Goal: Find specific page/section: Find specific page/section

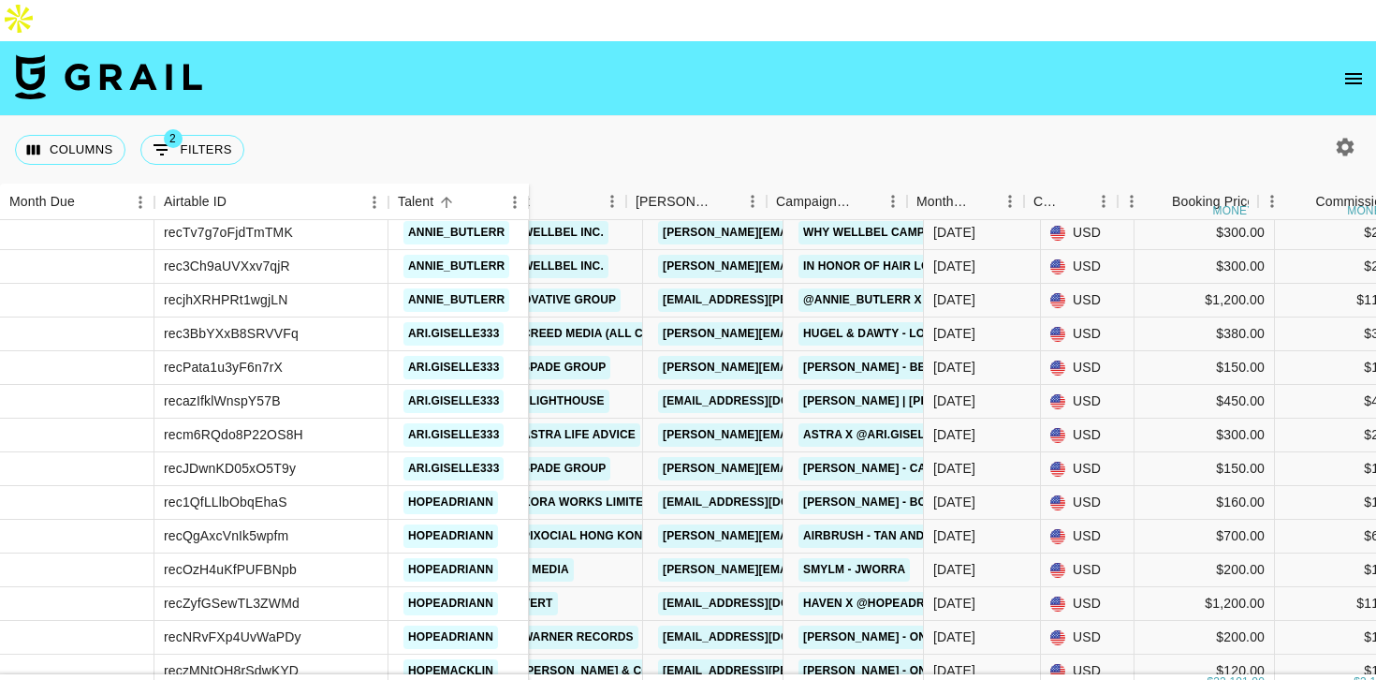
scroll to position [1191, 52]
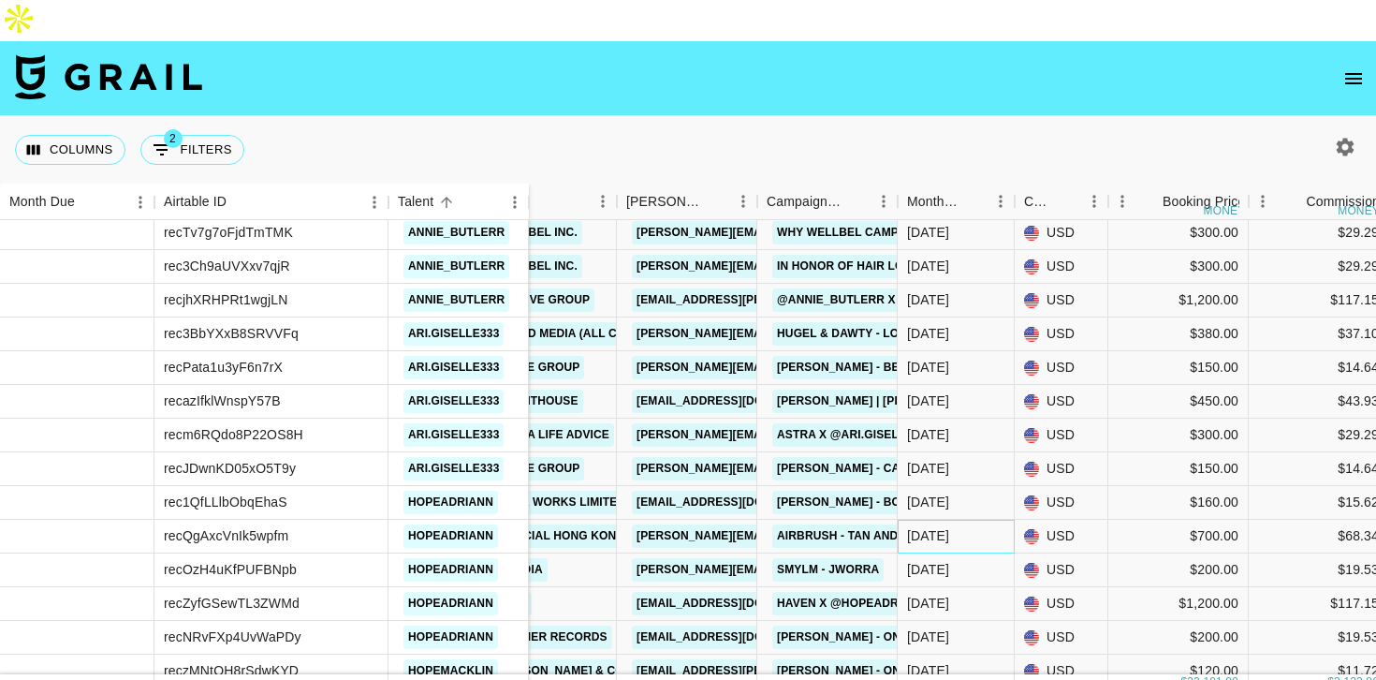
click at [932, 526] on div "[DATE]" at bounding box center [928, 535] width 42 height 19
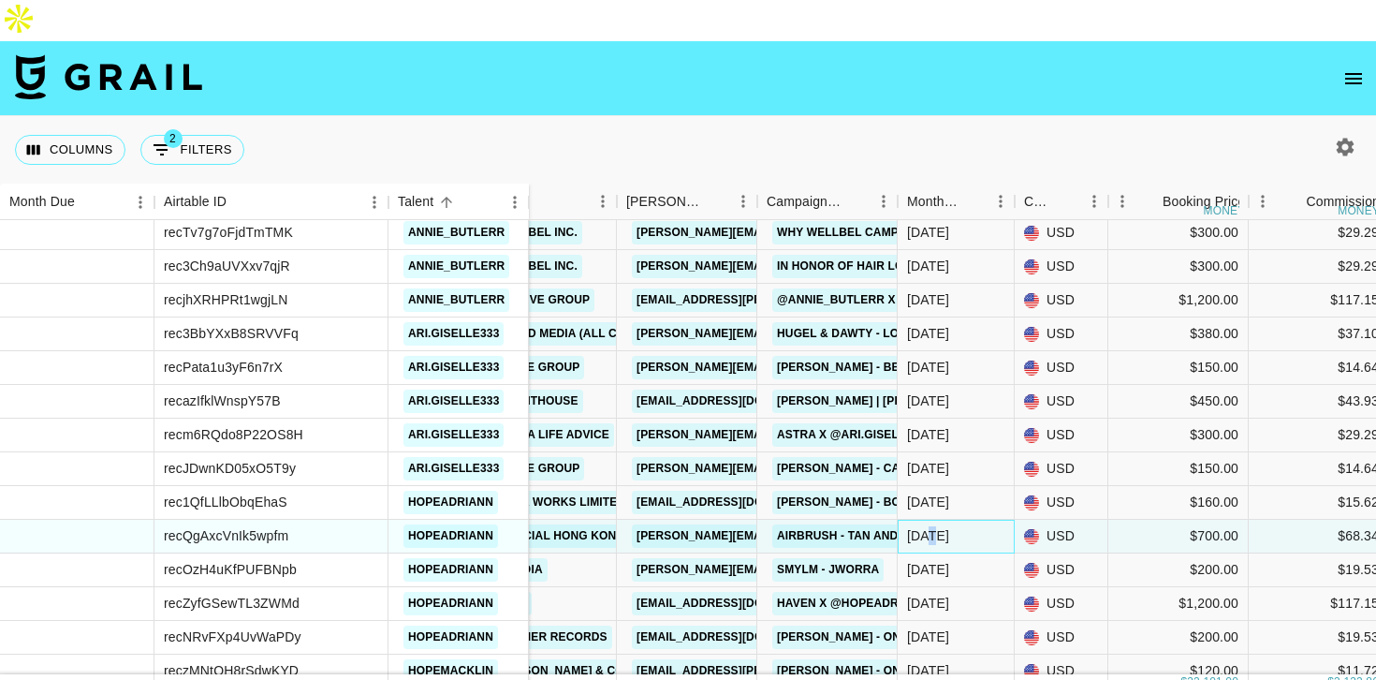
click at [932, 526] on div "[DATE]" at bounding box center [928, 535] width 42 height 19
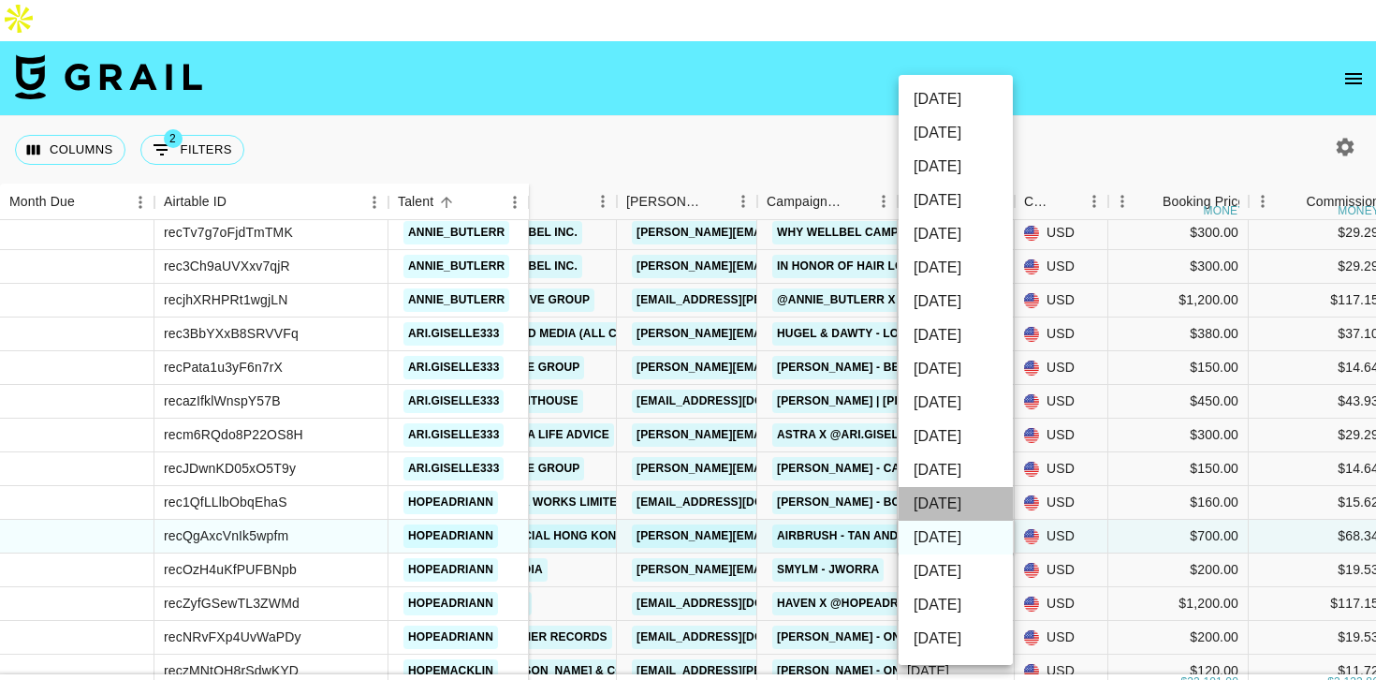
click at [959, 510] on li "[DATE]" at bounding box center [956, 504] width 114 height 34
type input "[DATE]"
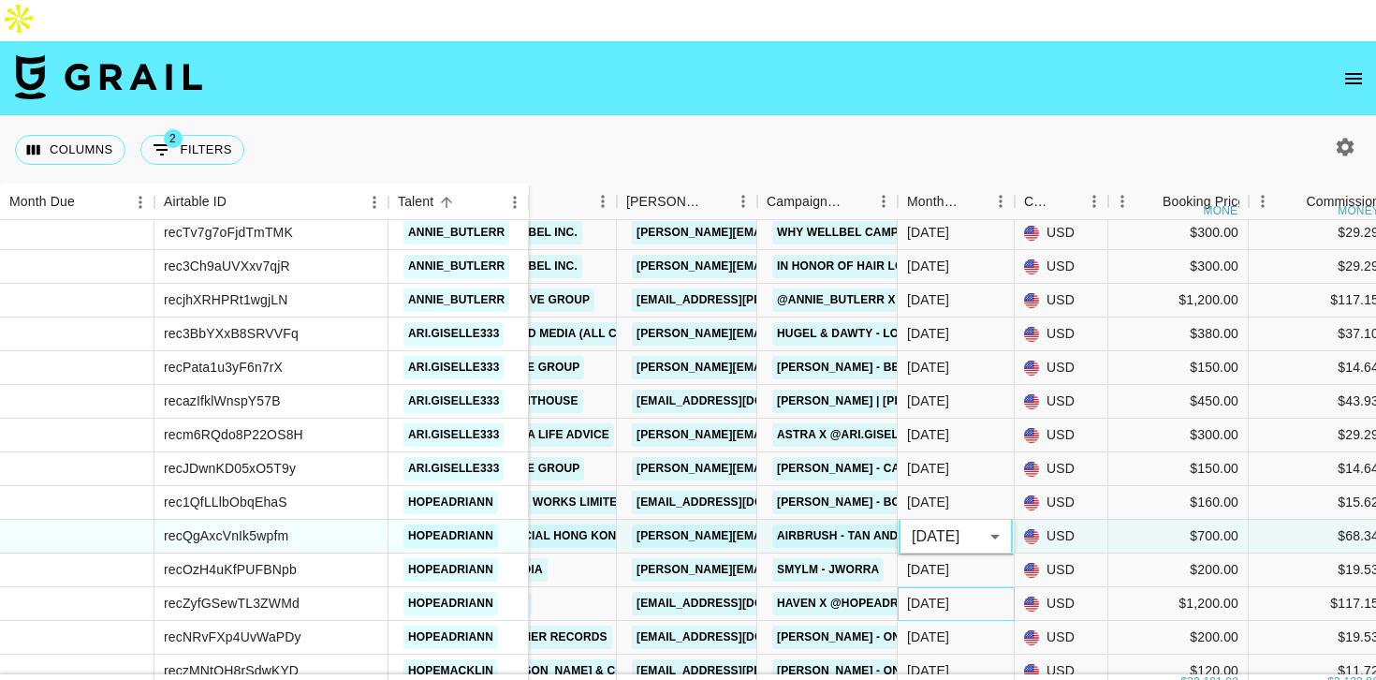
click at [954, 587] on div "[DATE]" at bounding box center [956, 604] width 117 height 34
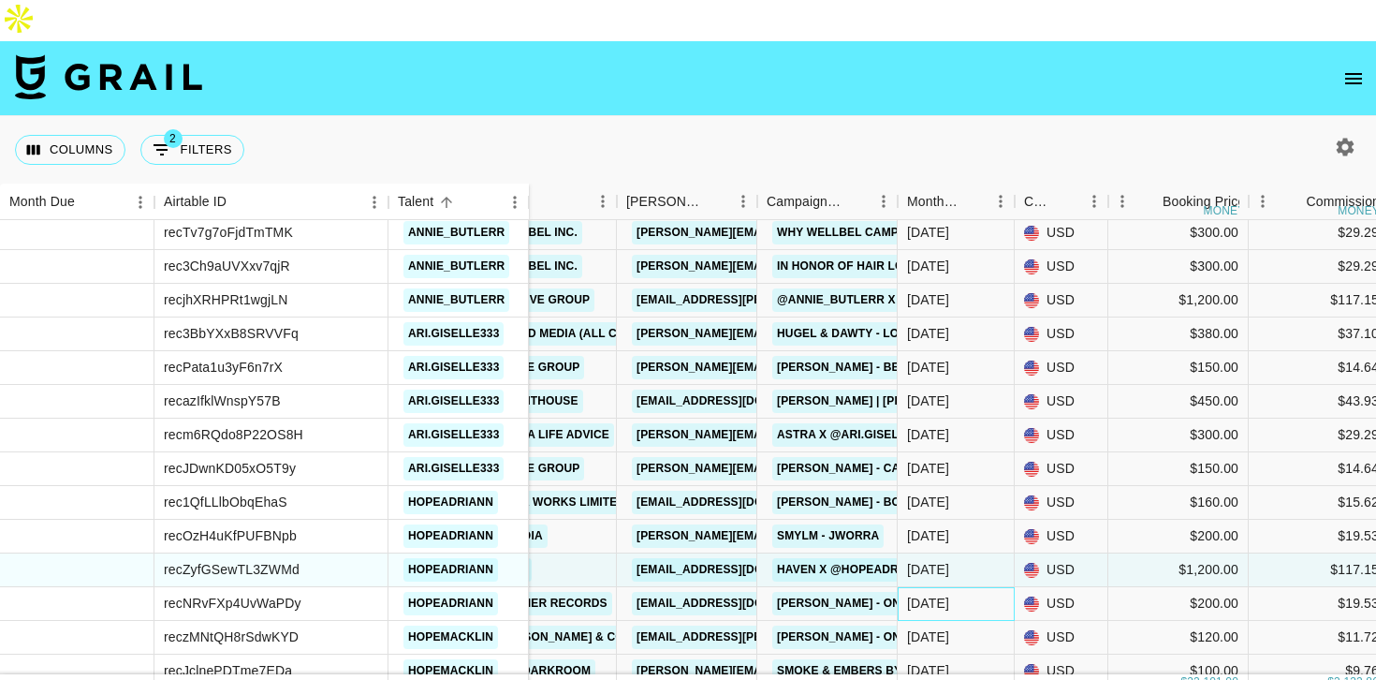
click at [954, 587] on div "[DATE]" at bounding box center [956, 604] width 117 height 34
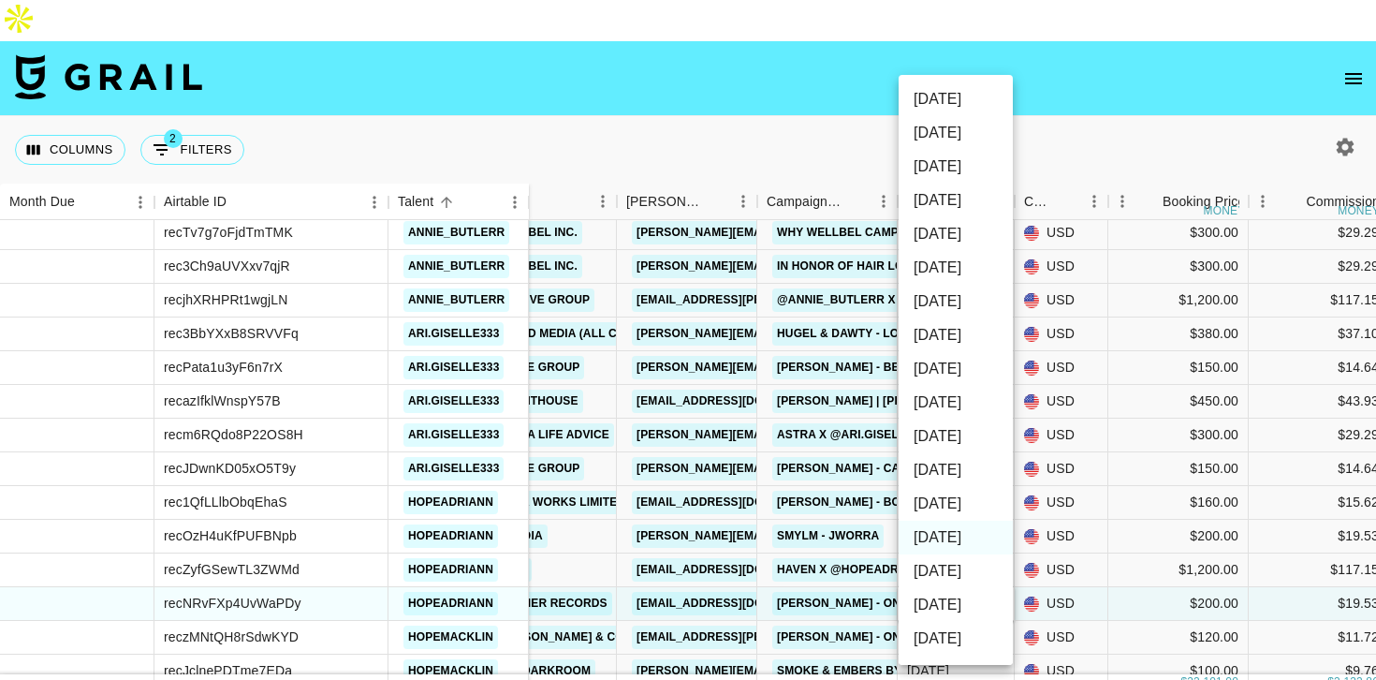
click at [1063, 511] on div at bounding box center [688, 340] width 1376 height 680
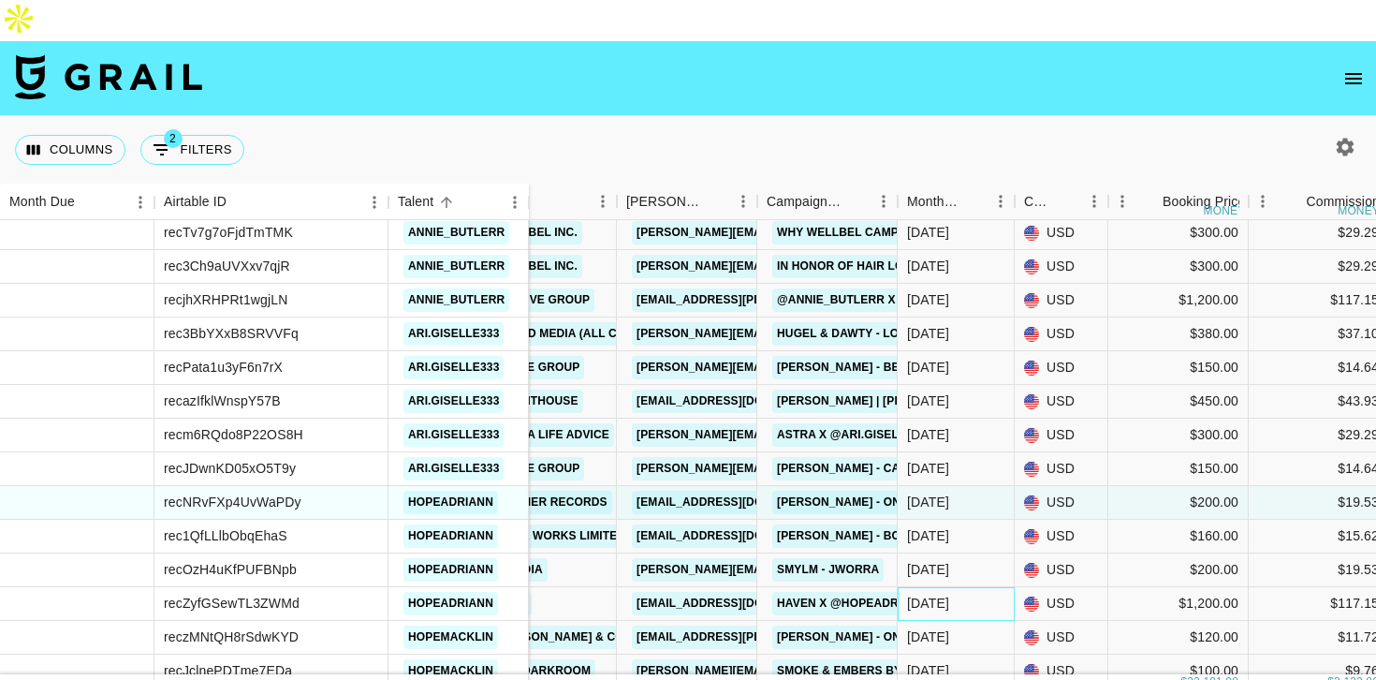
click at [972, 587] on div "[DATE]" at bounding box center [956, 604] width 117 height 34
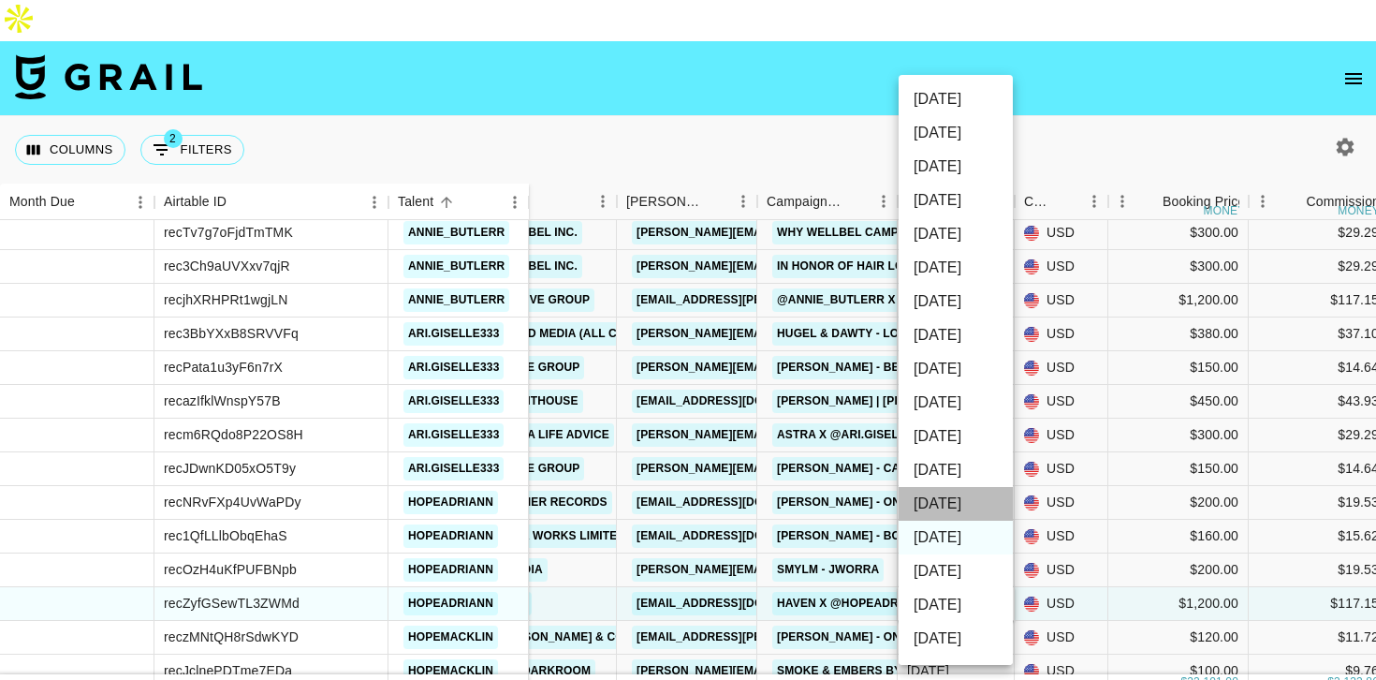
click at [962, 509] on li "[DATE]" at bounding box center [956, 504] width 114 height 34
type input "[DATE]"
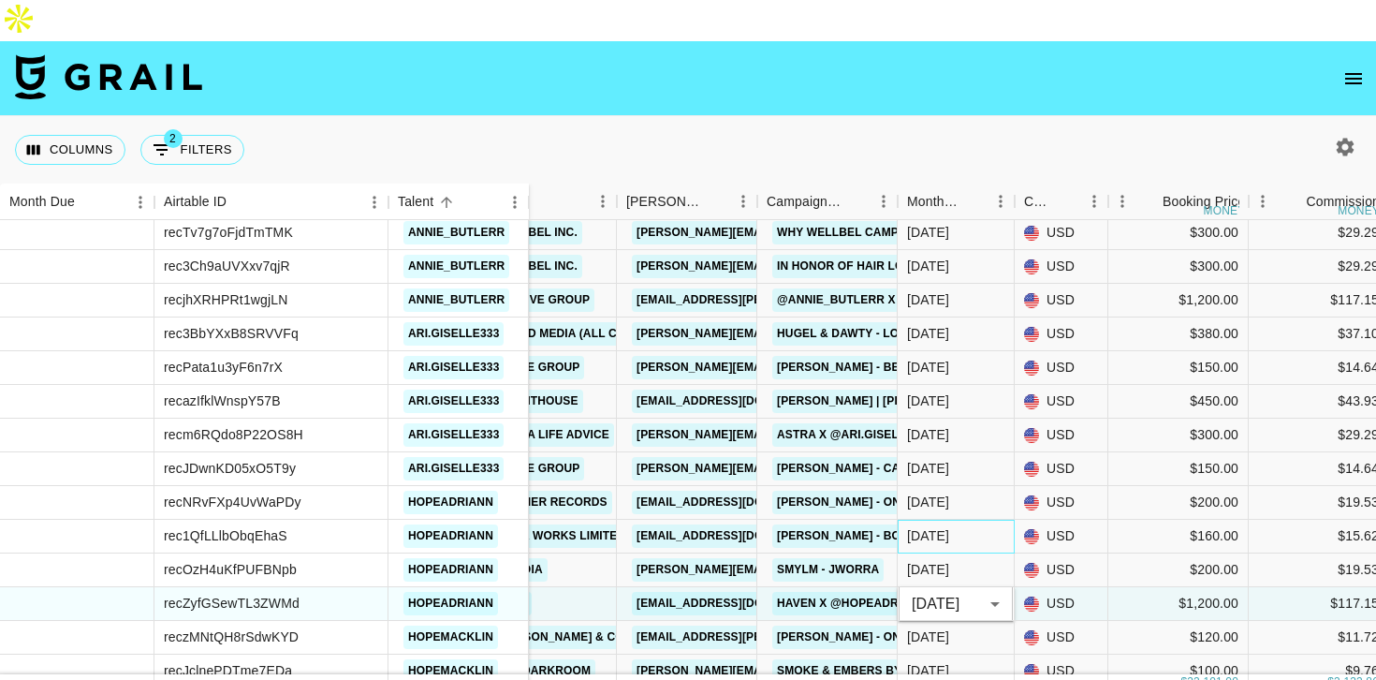
click at [987, 520] on div "[DATE]" at bounding box center [956, 537] width 117 height 34
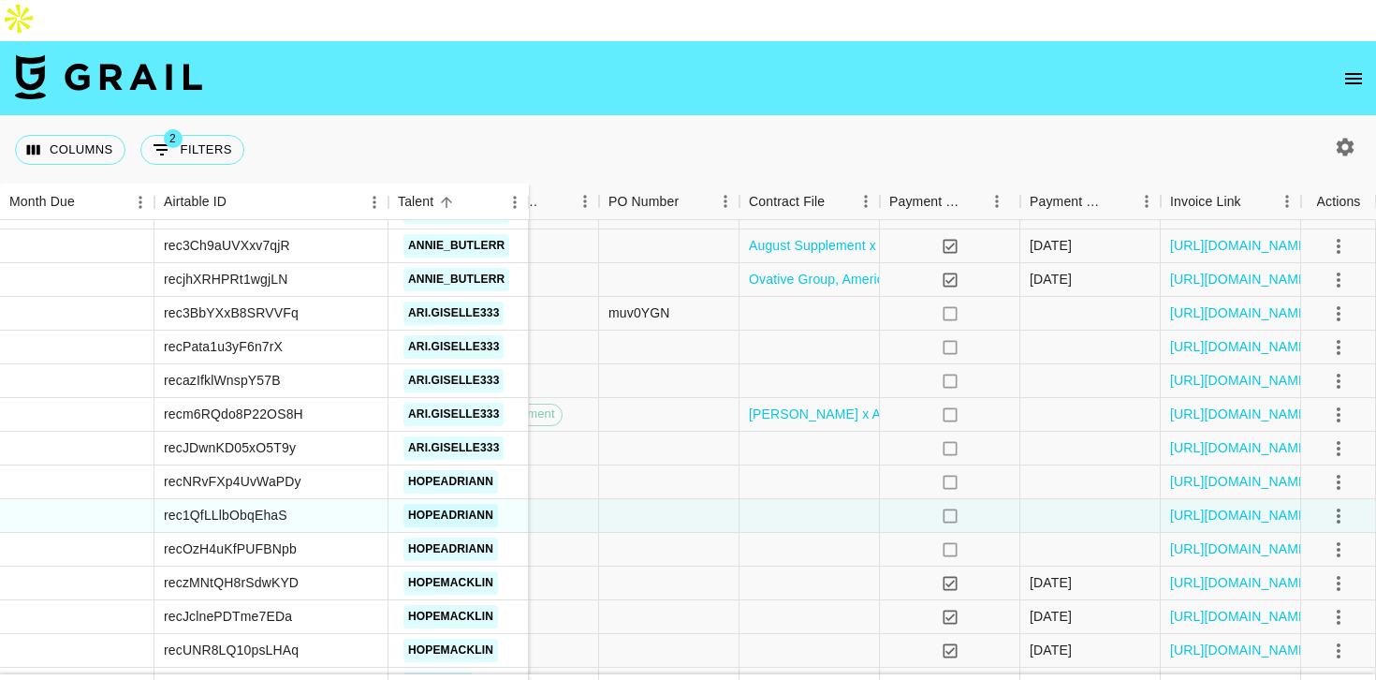
scroll to position [1210, 1264]
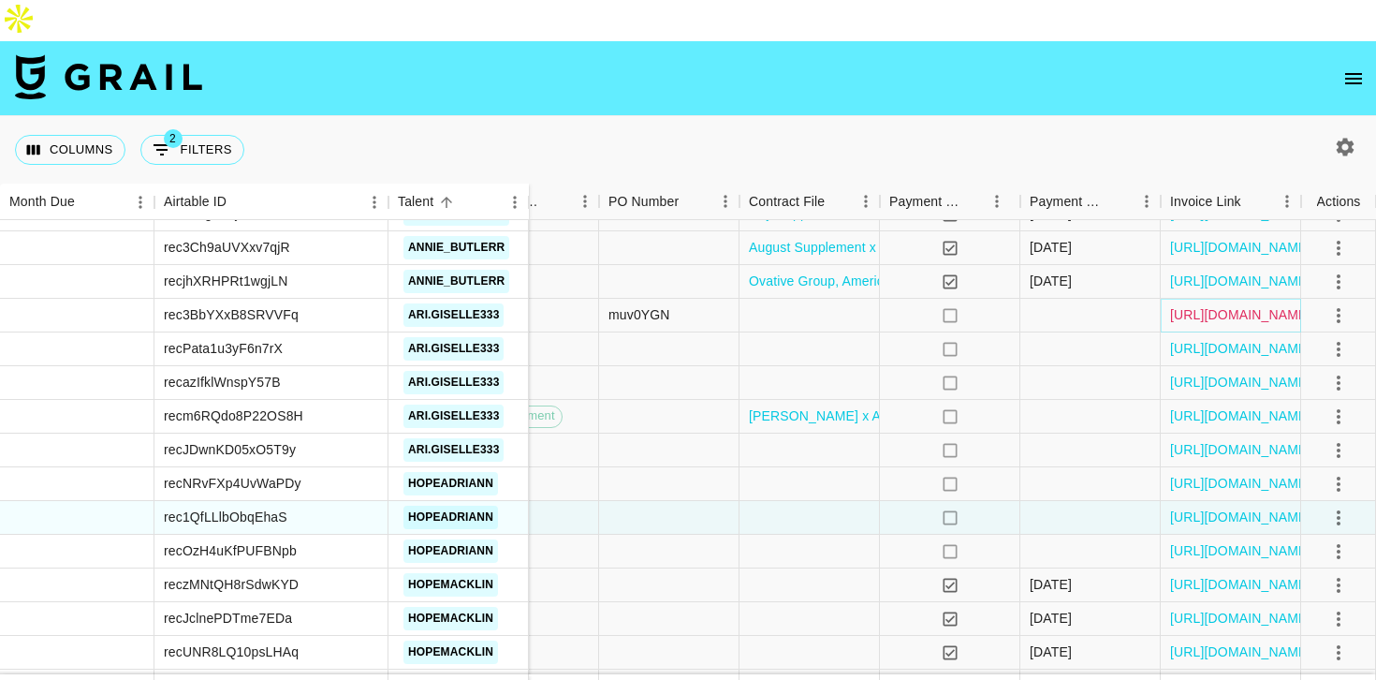
click at [1247, 305] on link "[URL][DOMAIN_NAME]" at bounding box center [1240, 314] width 141 height 19
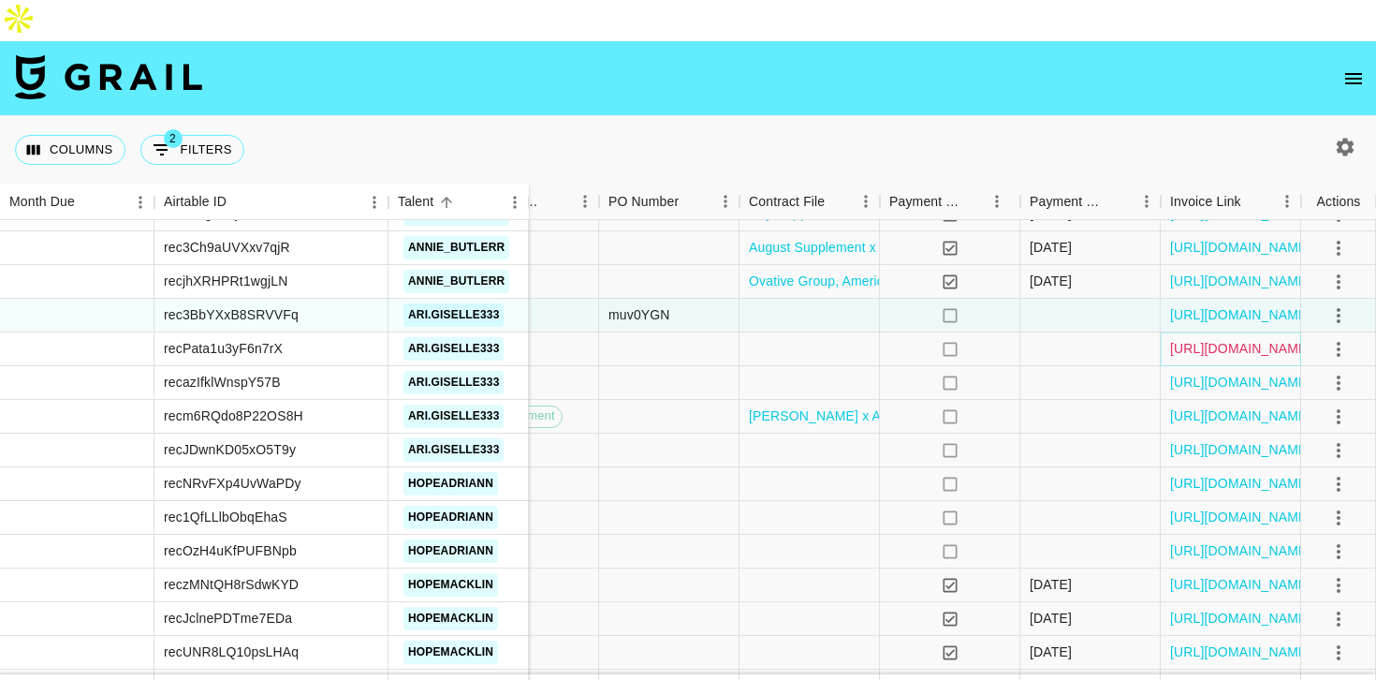
click at [1245, 339] on link "[URL][DOMAIN_NAME]" at bounding box center [1240, 348] width 141 height 19
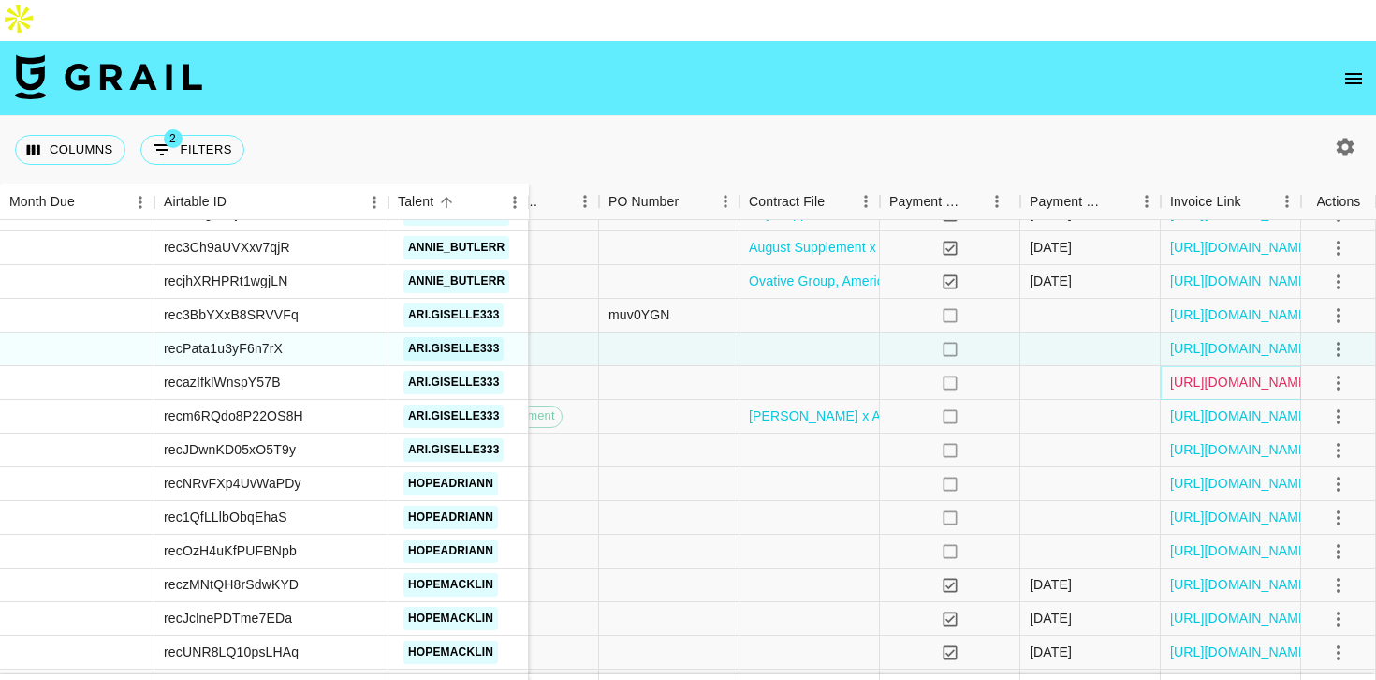
click at [1204, 373] on link "[URL][DOMAIN_NAME]" at bounding box center [1240, 382] width 141 height 19
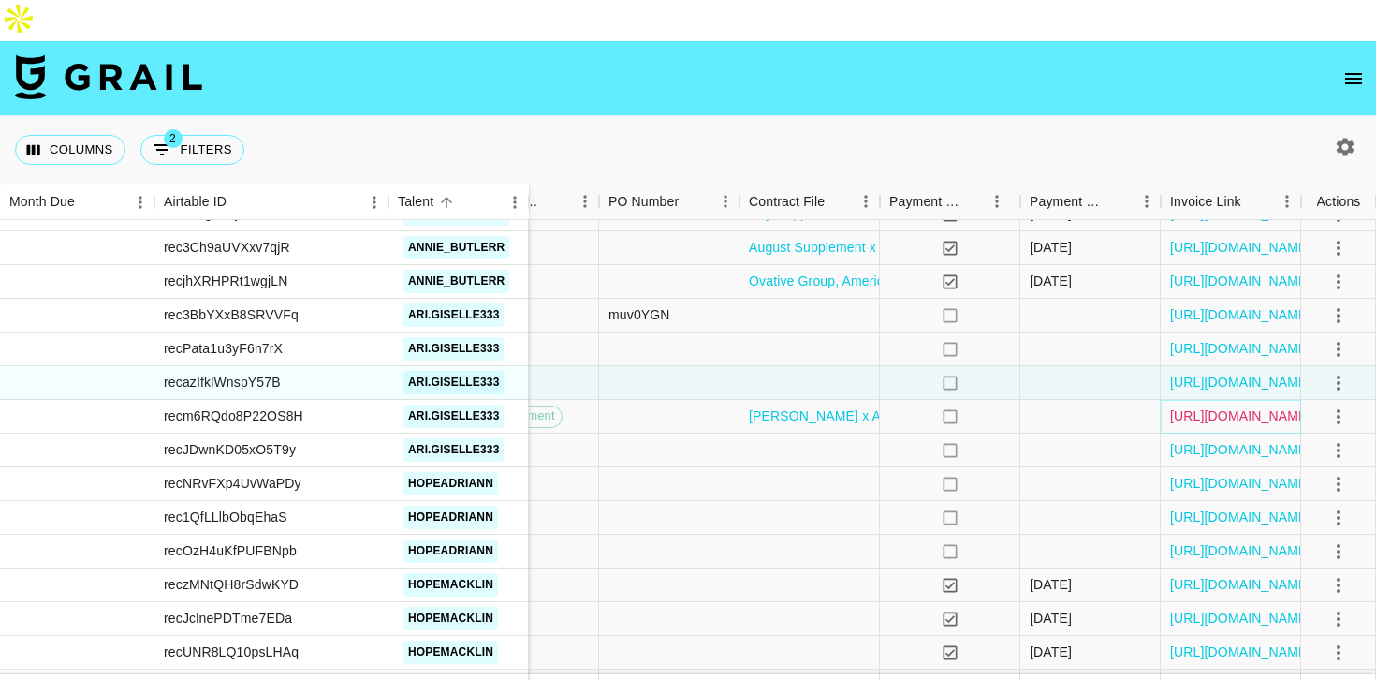
click at [1205, 406] on link "[URL][DOMAIN_NAME]" at bounding box center [1240, 415] width 141 height 19
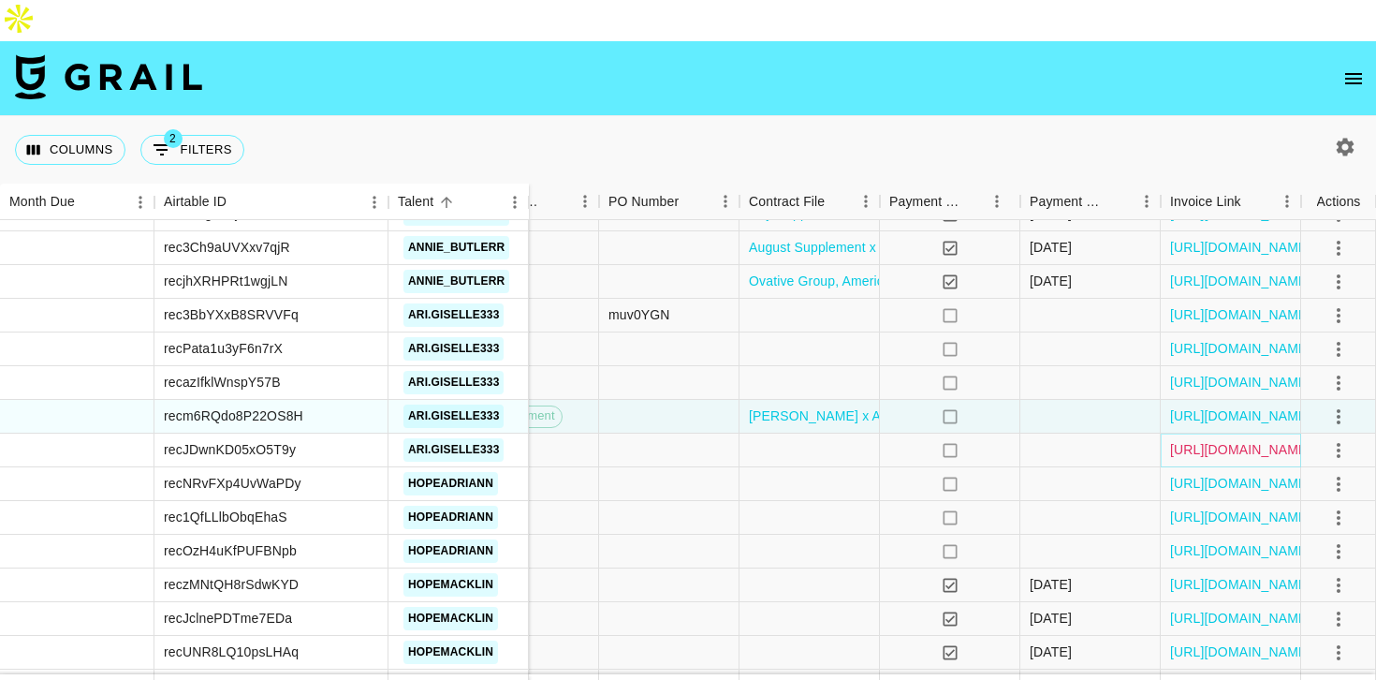
click at [1190, 440] on link "[URL][DOMAIN_NAME]" at bounding box center [1240, 449] width 141 height 19
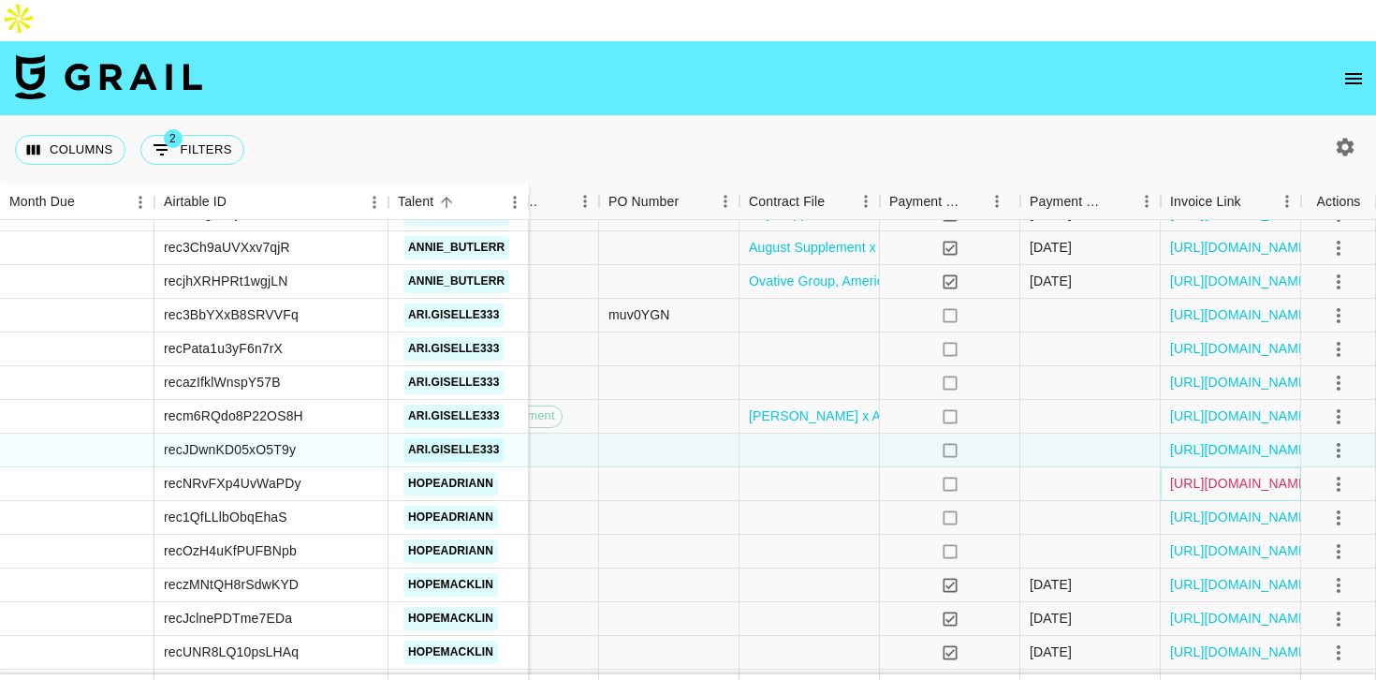
click at [1186, 474] on link "[URL][DOMAIN_NAME]" at bounding box center [1240, 483] width 141 height 19
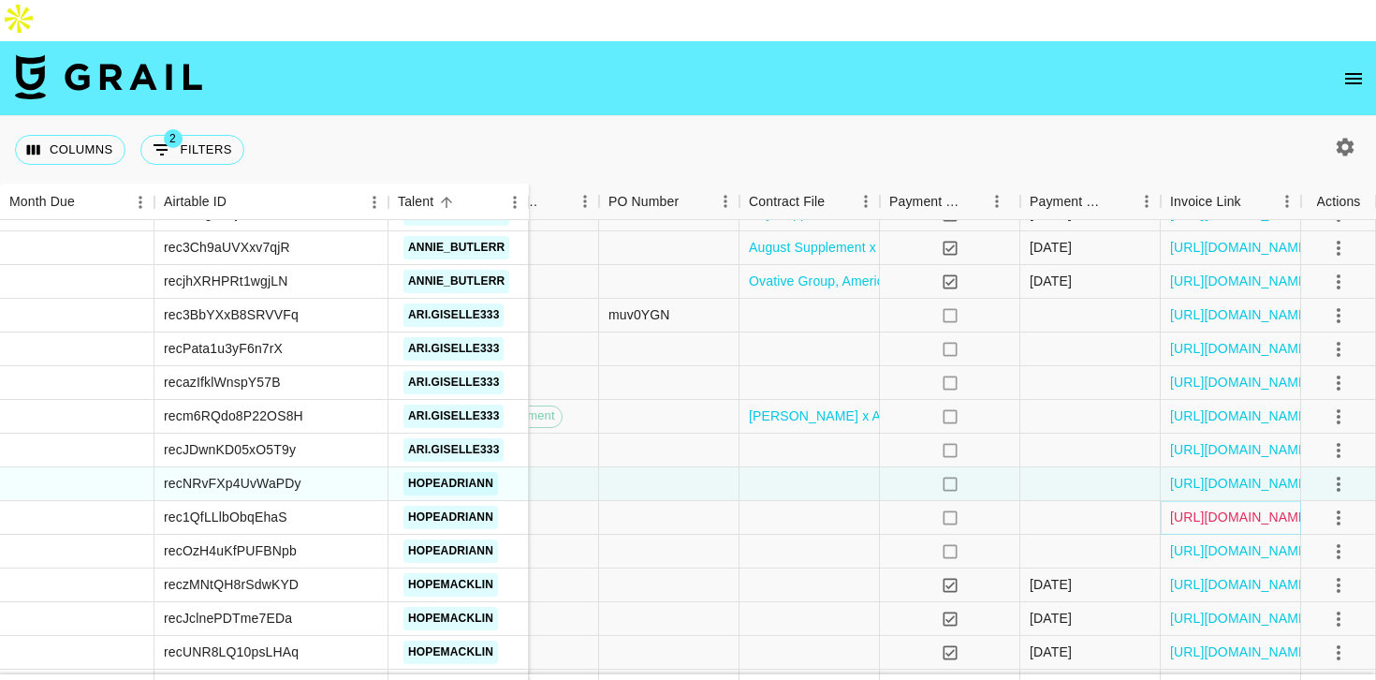
click at [1177, 507] on link "[URL][DOMAIN_NAME]" at bounding box center [1240, 516] width 141 height 19
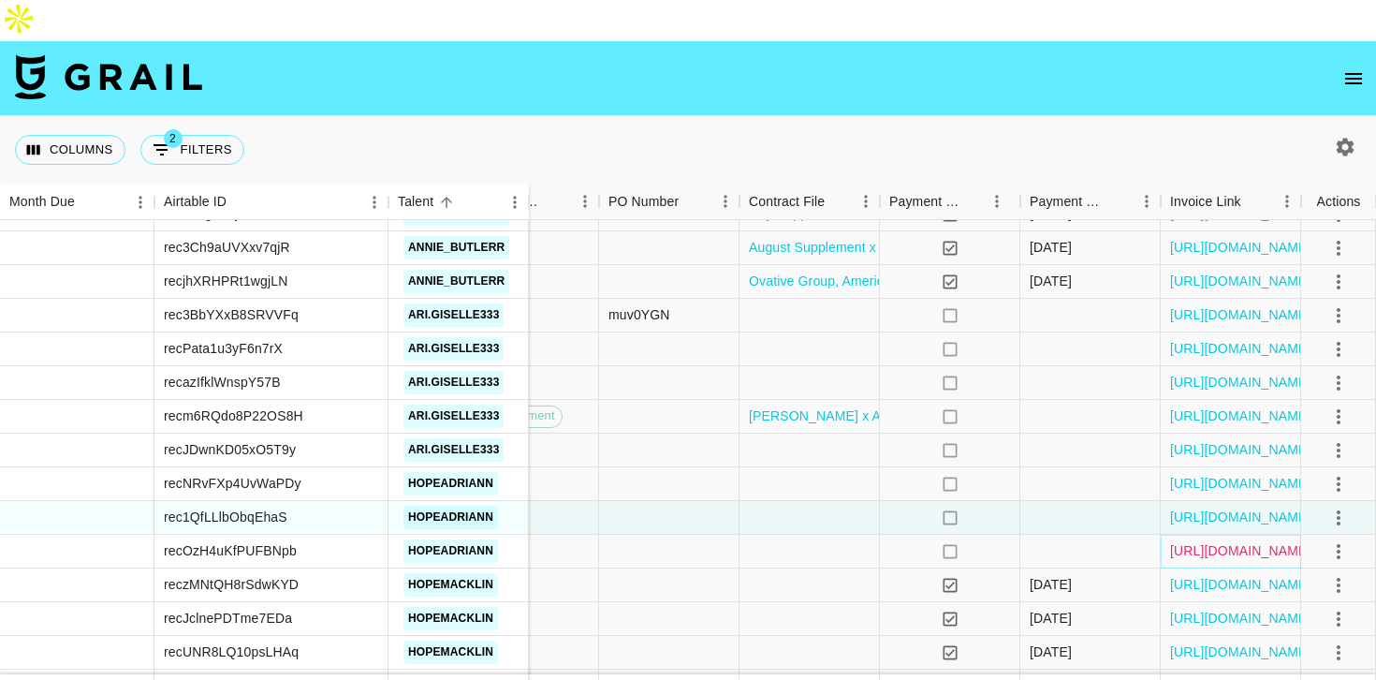
click at [1203, 541] on link "[URL][DOMAIN_NAME]" at bounding box center [1240, 550] width 141 height 19
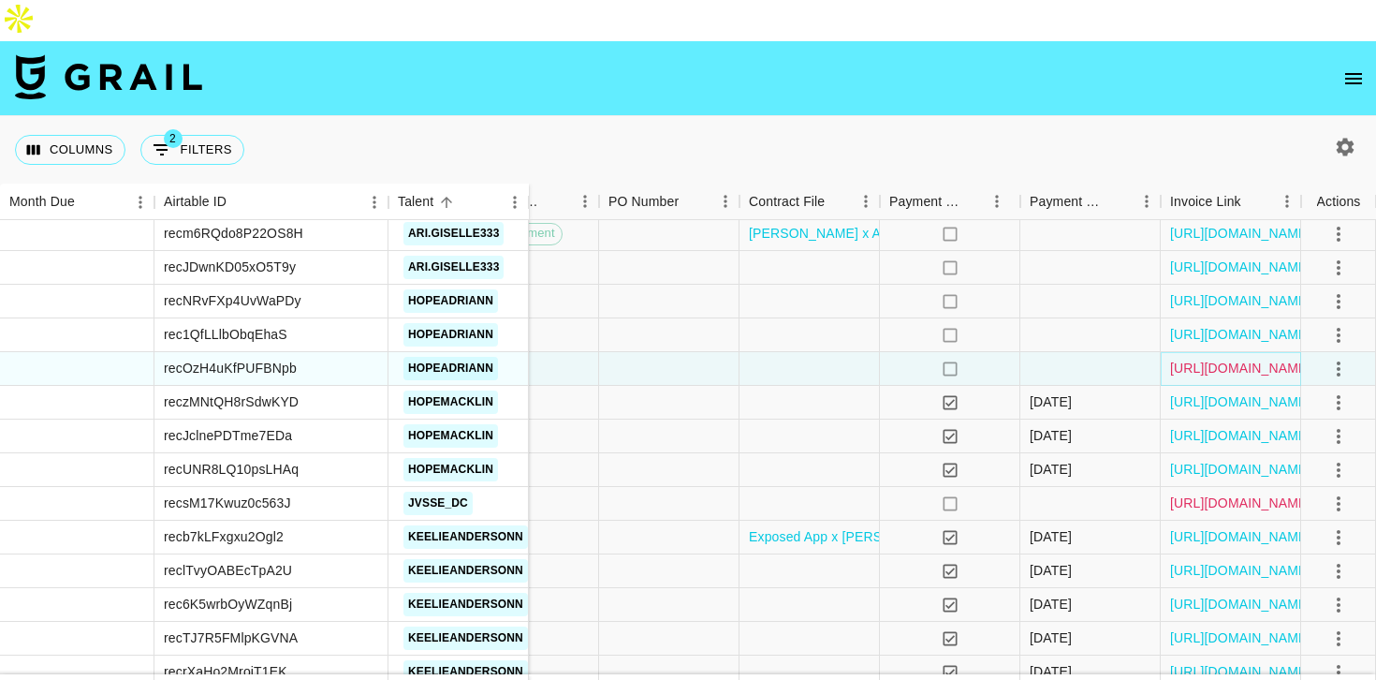
scroll to position [1544, 1264]
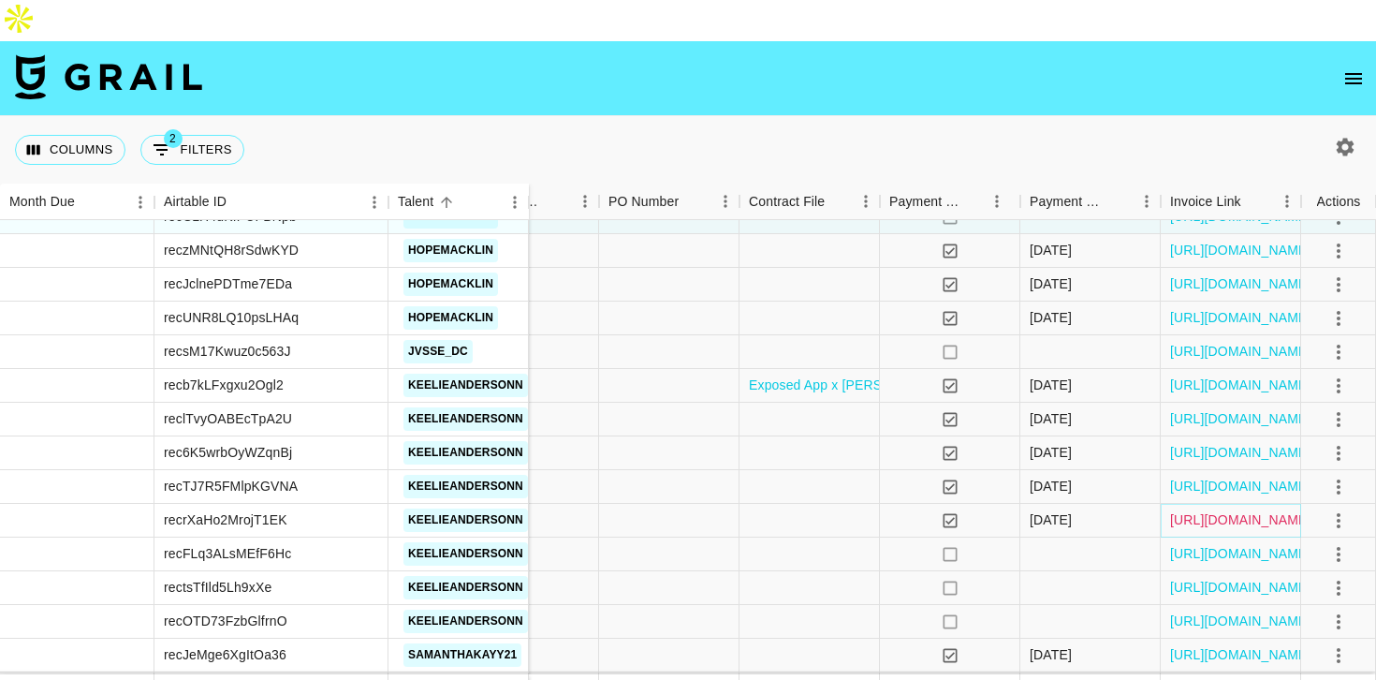
click at [1196, 510] on link "[URL][DOMAIN_NAME]" at bounding box center [1240, 519] width 141 height 19
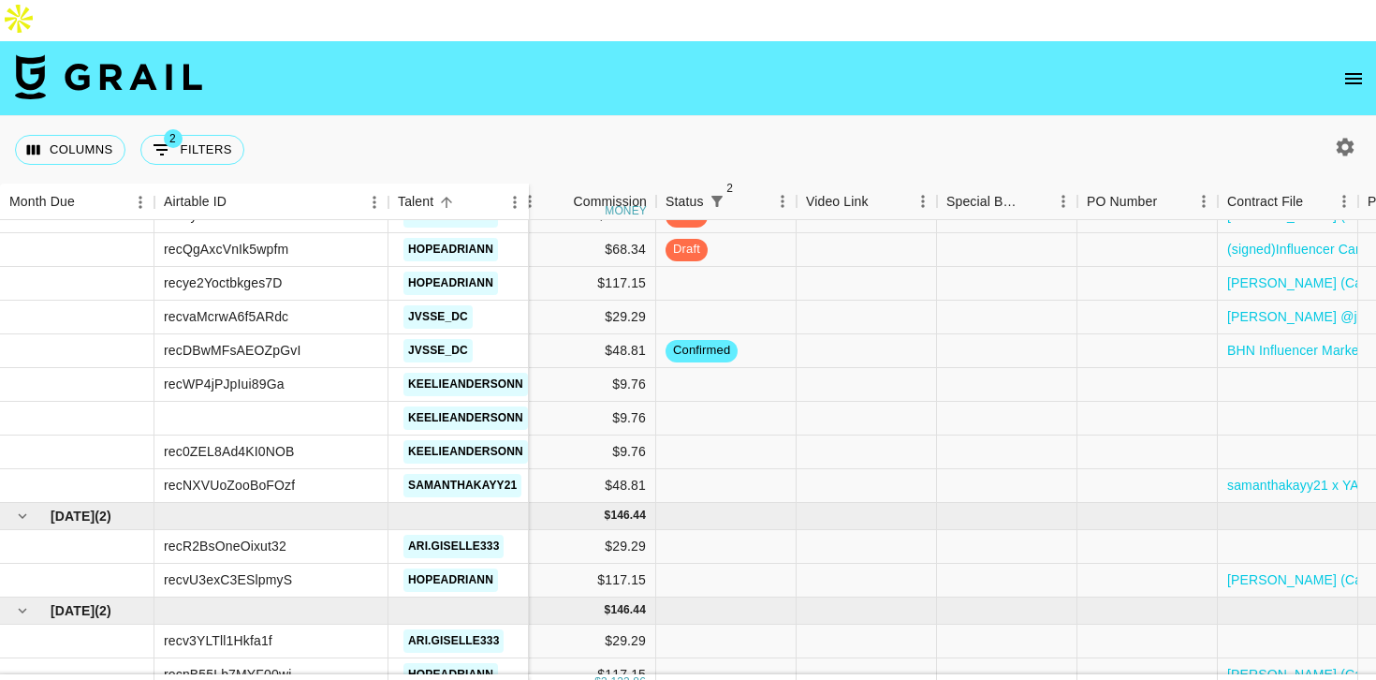
scroll to position [2179, 902]
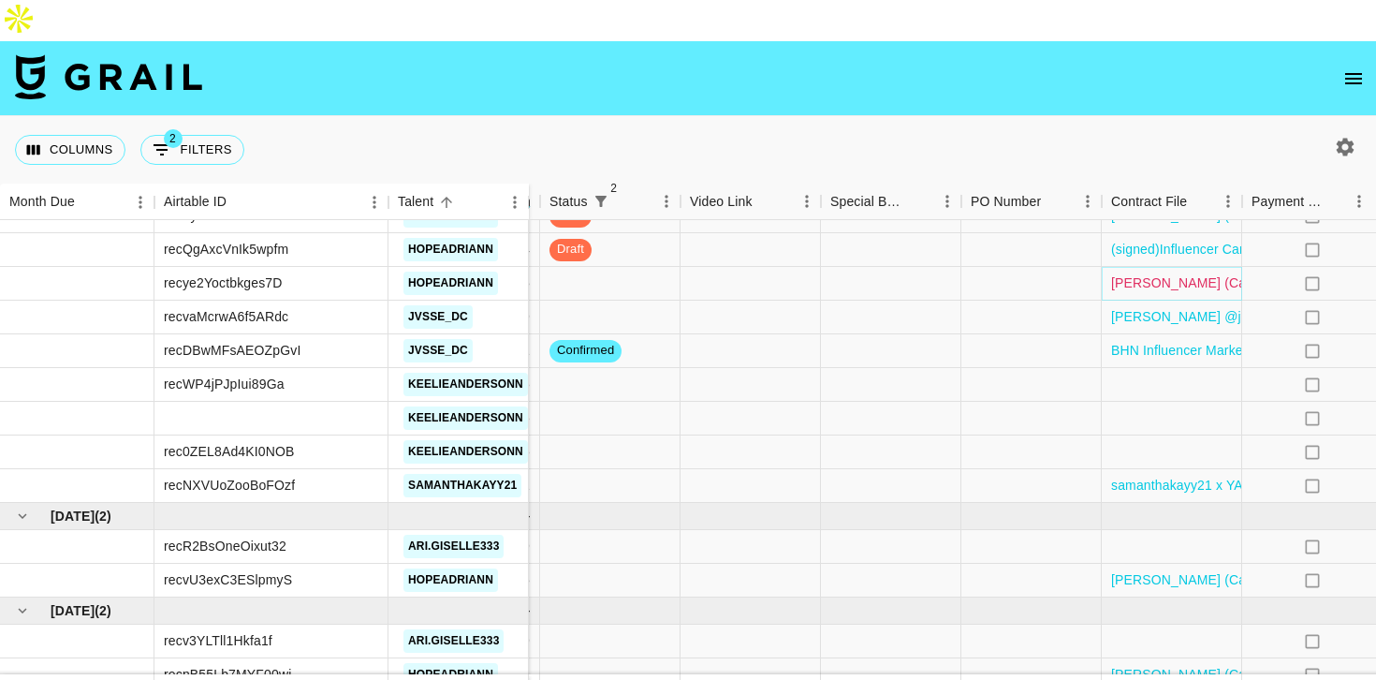
click at [1141, 273] on link "[PERSON_NAME] (Campaign 2) MOA - [GEOGRAPHIC_DATA] Fully Signed.pdf" at bounding box center [1350, 282] width 478 height 19
